Goal: Go to known website: Access a specific website the user already knows

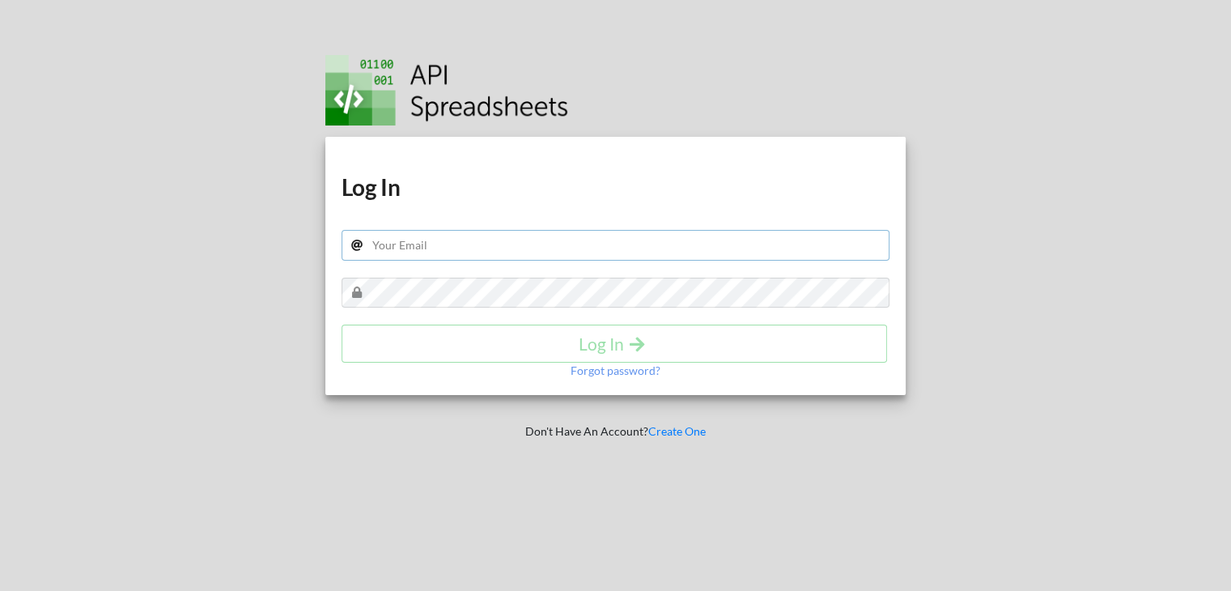
click at [405, 243] on input "text" at bounding box center [616, 245] width 549 height 31
type input "yash@thepoised.in"
click at [447, 353] on h4 "Log In" at bounding box center [614, 343] width 511 height 20
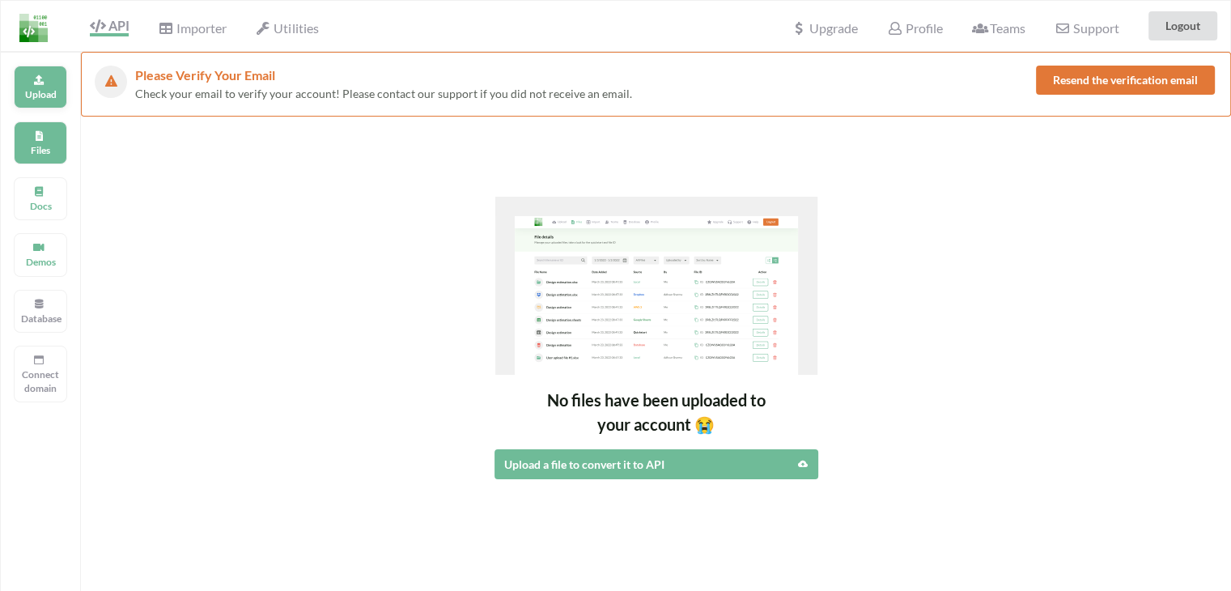
click at [36, 88] on p "Upload" at bounding box center [40, 94] width 39 height 14
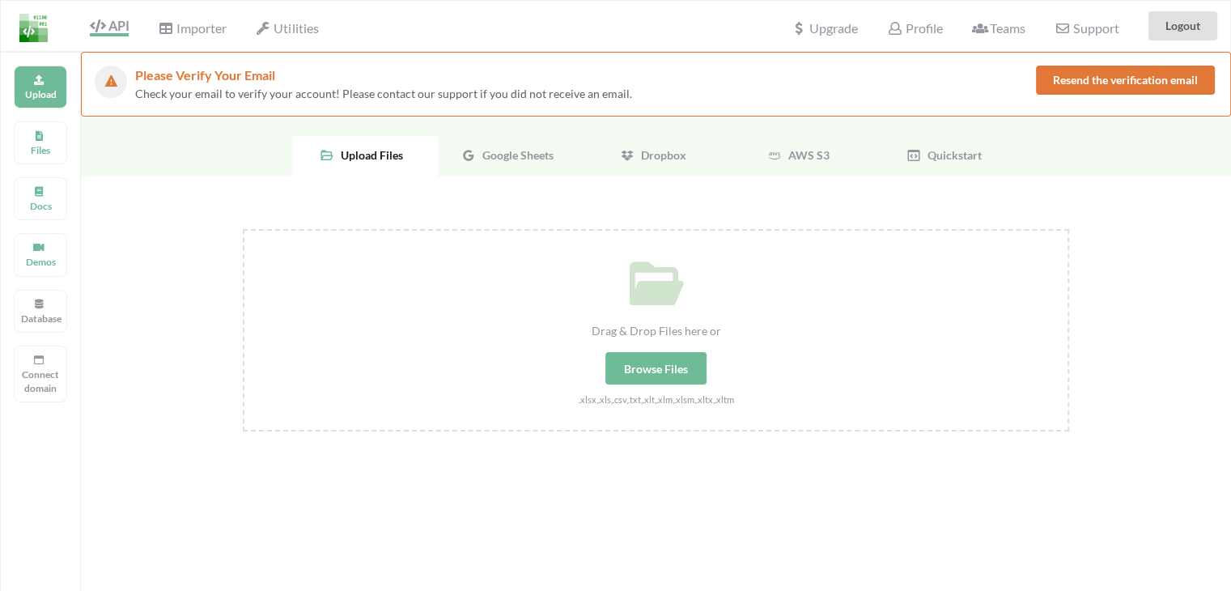
click at [503, 153] on span "Google Sheets" at bounding box center [515, 155] width 78 height 14
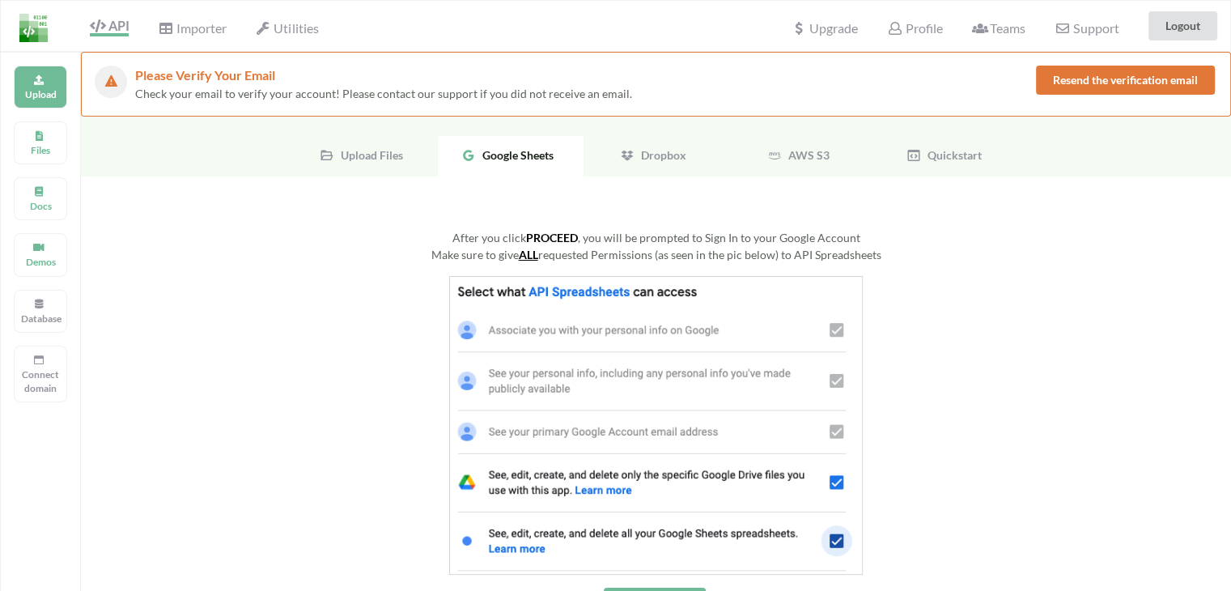
click at [638, 305] on img at bounding box center [656, 425] width 414 height 299
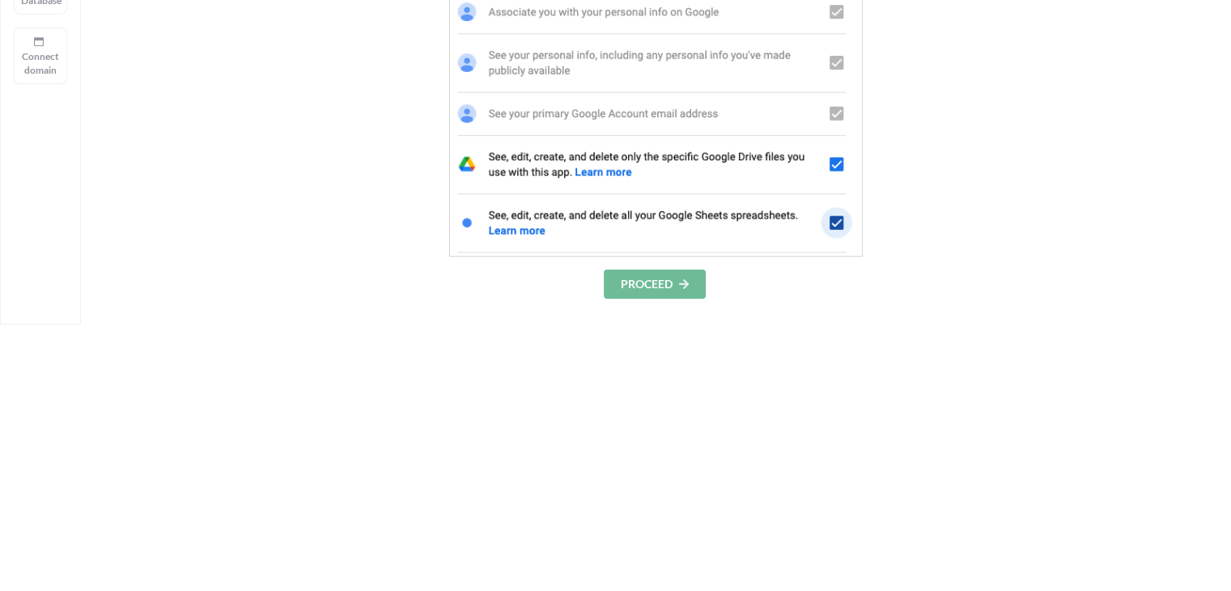
scroll to position [324, 0]
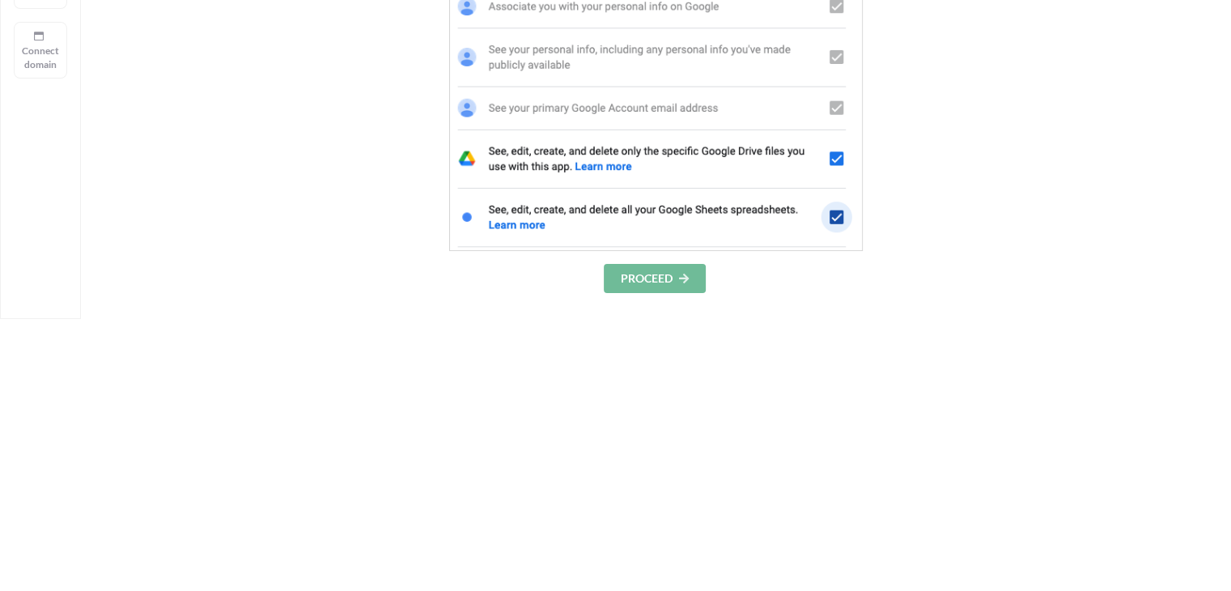
click at [631, 283] on button "PROCEED" at bounding box center [655, 278] width 102 height 29
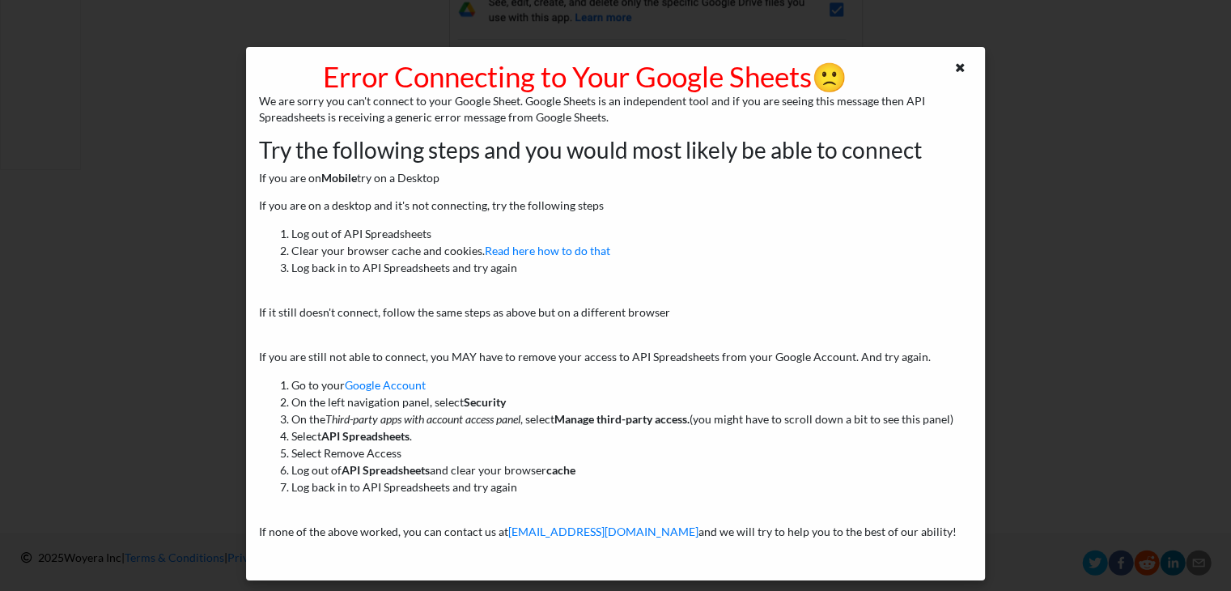
scroll to position [478, 0]
